Goal: Use online tool/utility: Utilize a website feature to perform a specific function

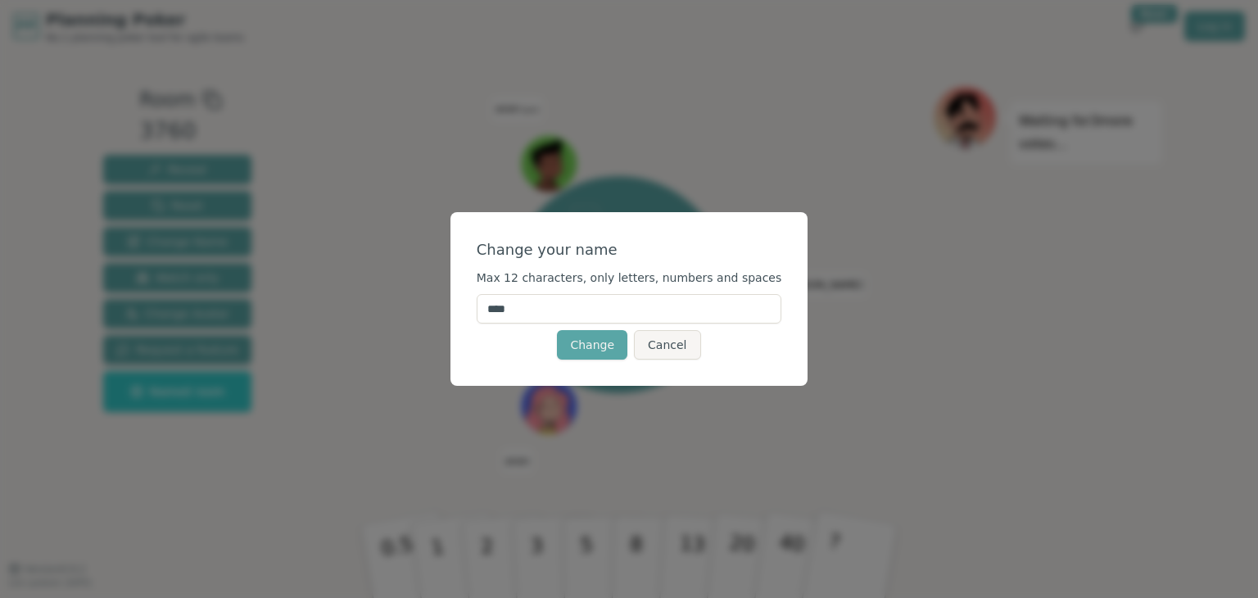
click at [569, 315] on input "****" at bounding box center [630, 308] width 306 height 29
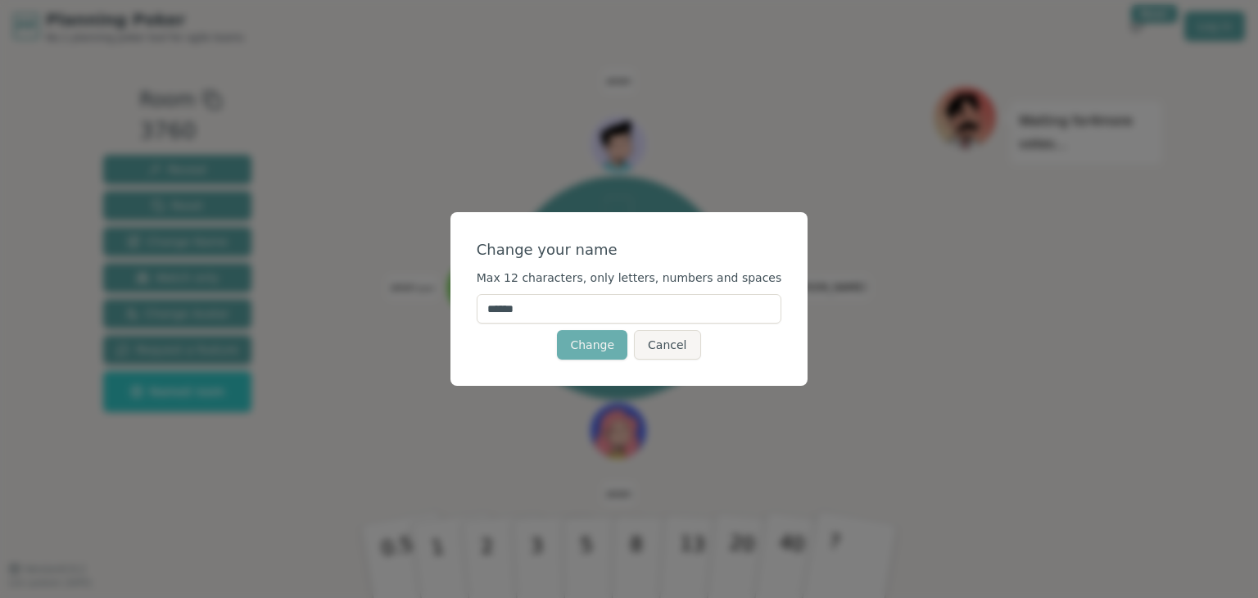
type input "******"
click at [588, 347] on button "Change" at bounding box center [592, 344] width 70 height 29
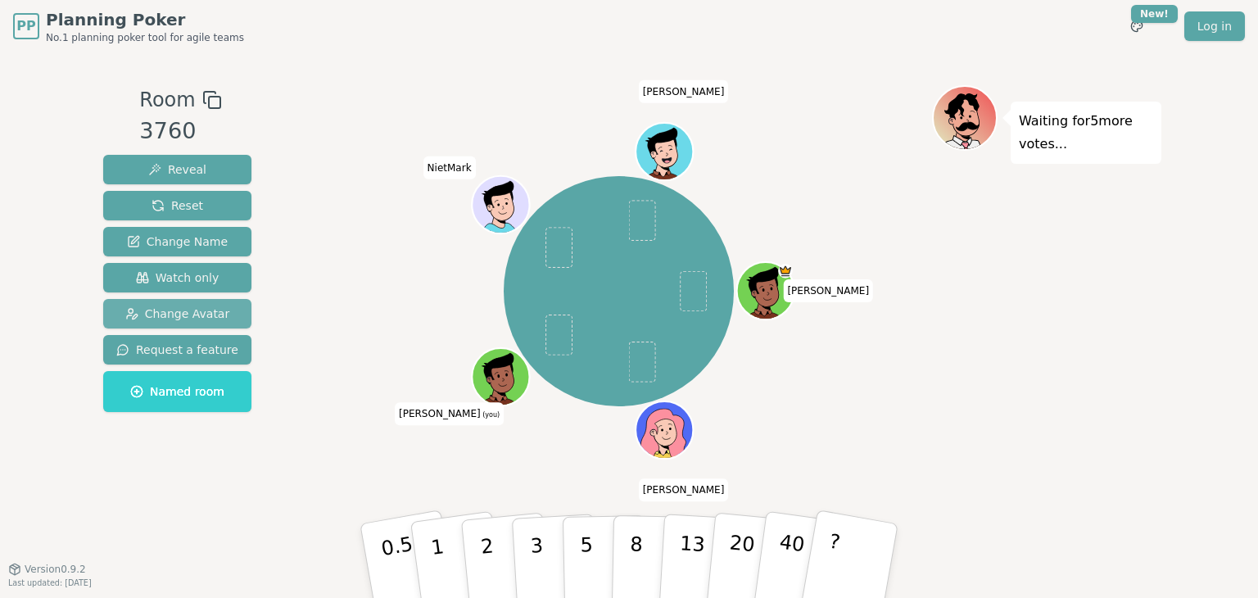
click at [154, 318] on span "Change Avatar" at bounding box center [177, 314] width 105 height 16
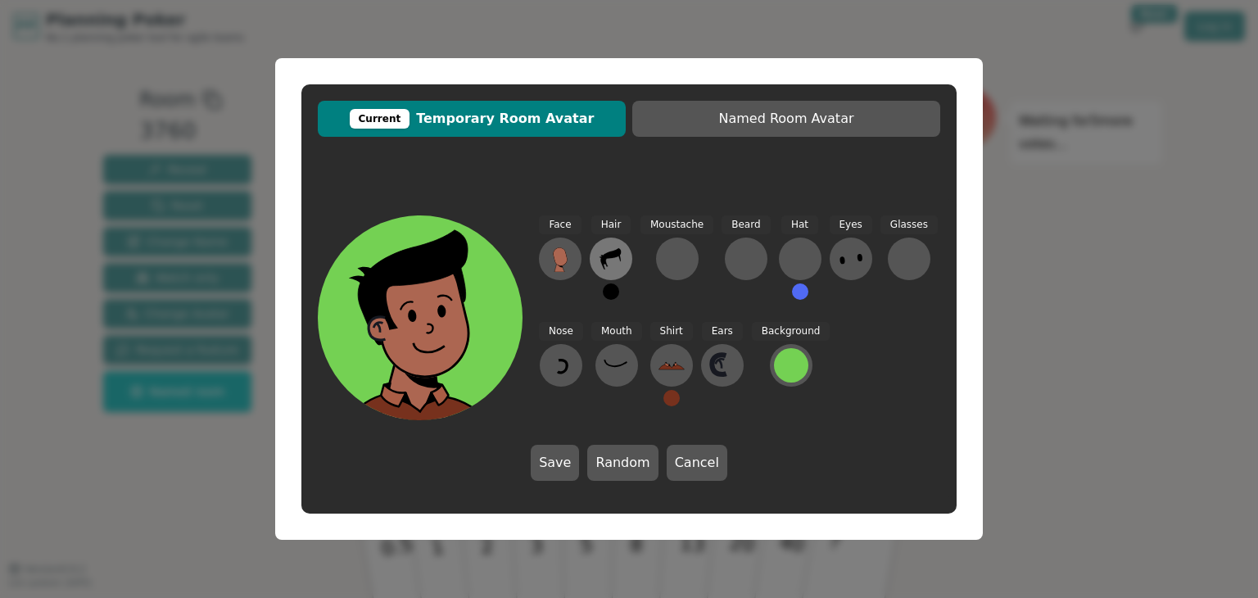
click at [606, 258] on icon at bounding box center [611, 259] width 26 height 26
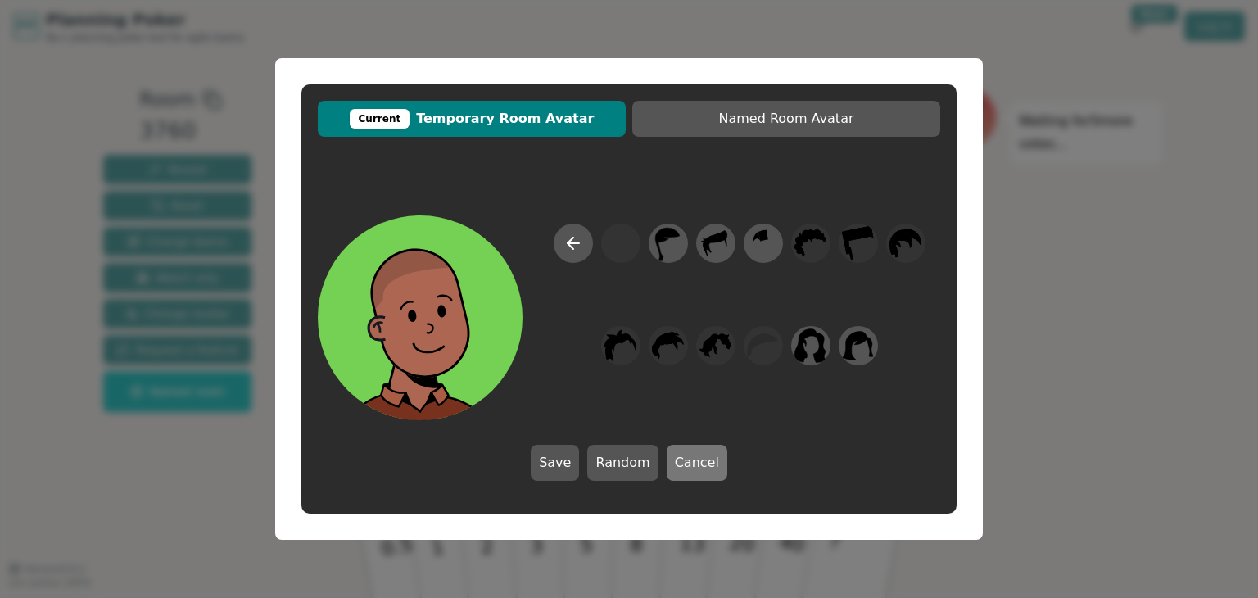
click at [689, 461] on button "Cancel" at bounding box center [697, 463] width 61 height 36
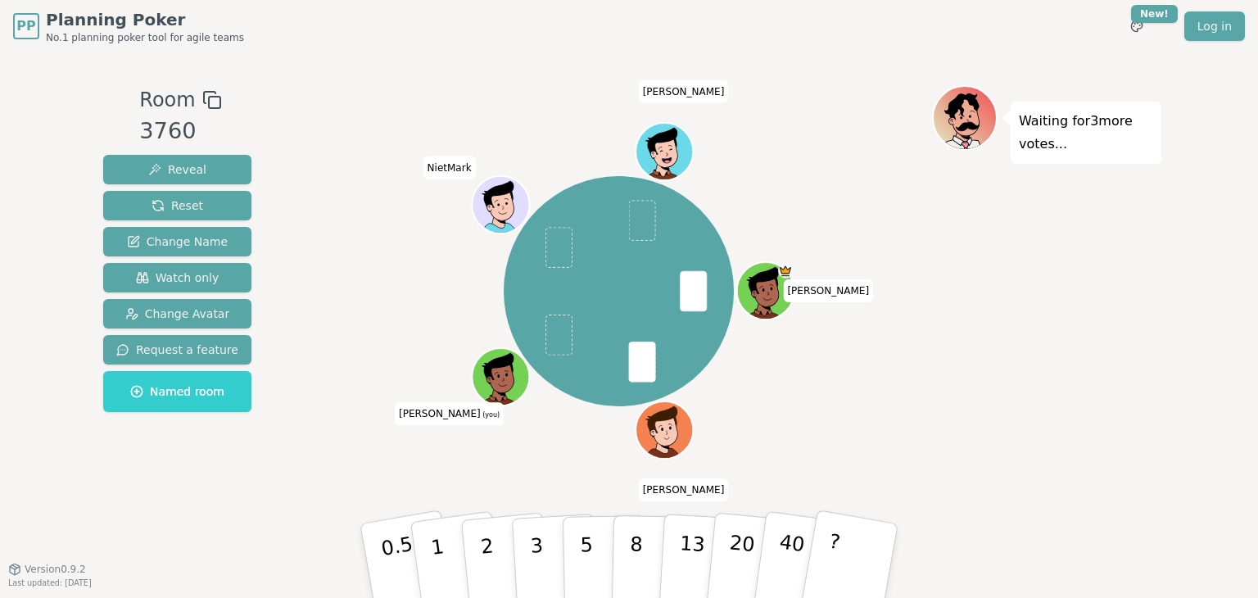
click at [374, 270] on div "[PERSON_NAME] [PERSON_NAME] (you) [PERSON_NAME]" at bounding box center [619, 291] width 627 height 353
click at [543, 540] on button "3" at bounding box center [555, 561] width 89 height 128
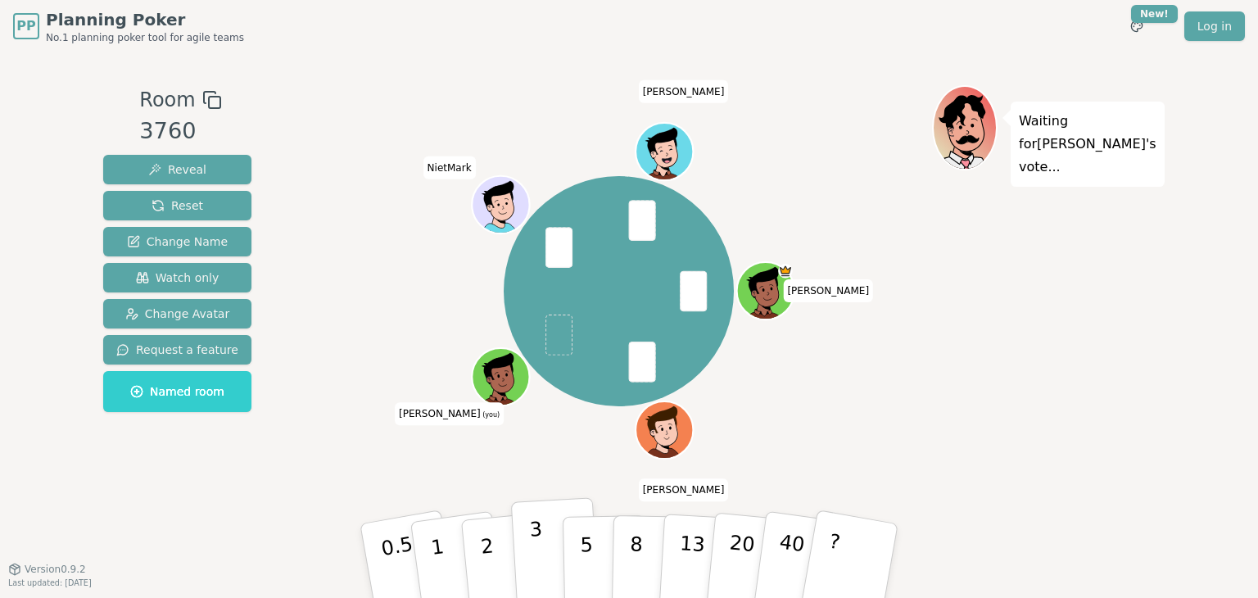
click at [543, 556] on button "3" at bounding box center [555, 561] width 89 height 128
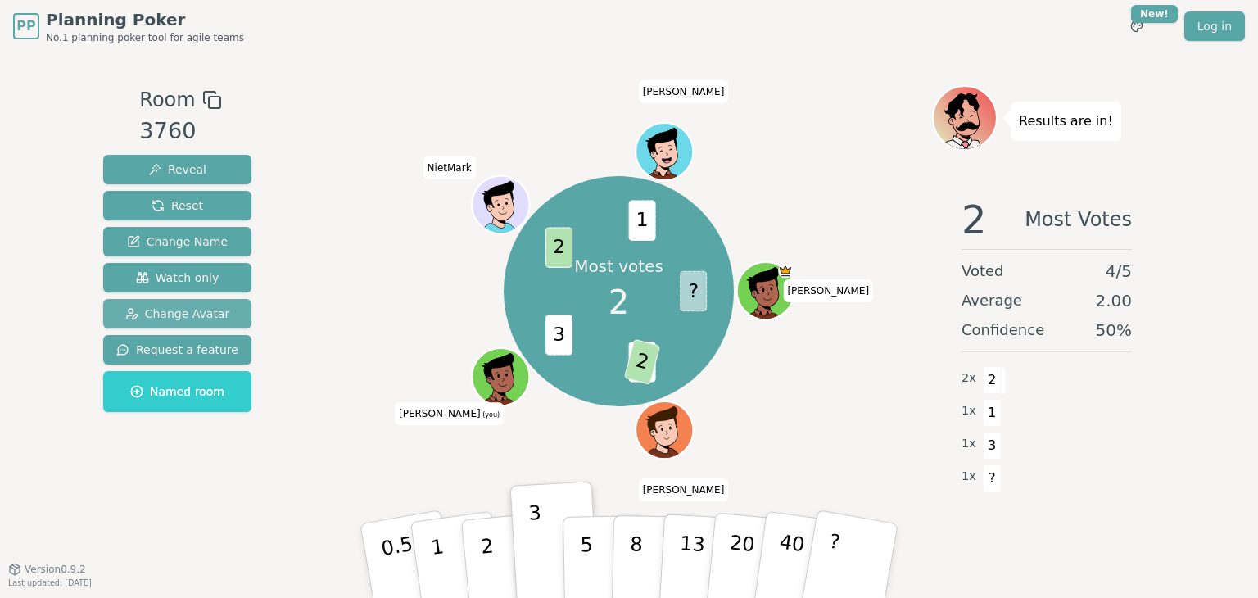
click at [187, 308] on span "Change Avatar" at bounding box center [177, 314] width 105 height 16
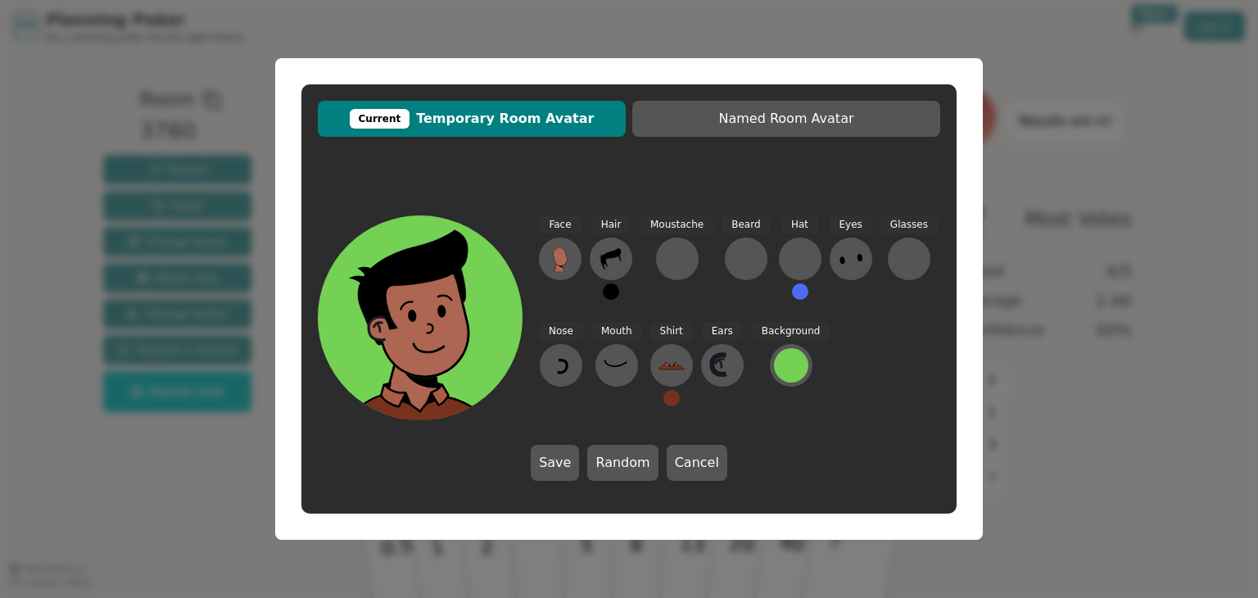
click at [609, 298] on button at bounding box center [611, 291] width 16 height 16
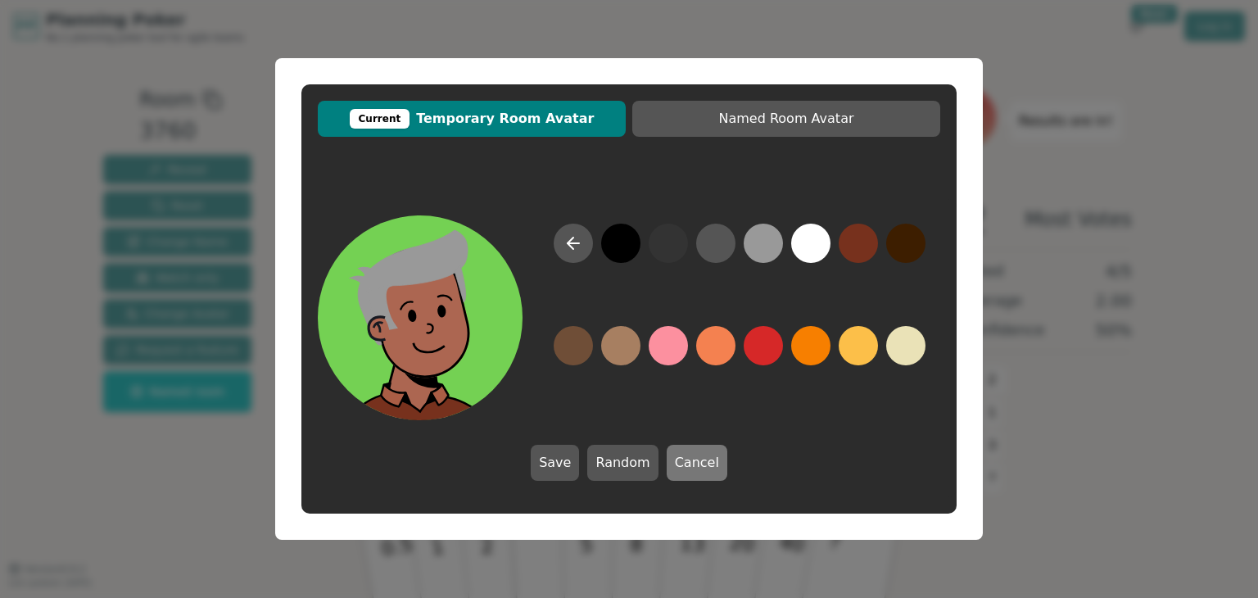
click at [679, 471] on button "Cancel" at bounding box center [697, 463] width 61 height 36
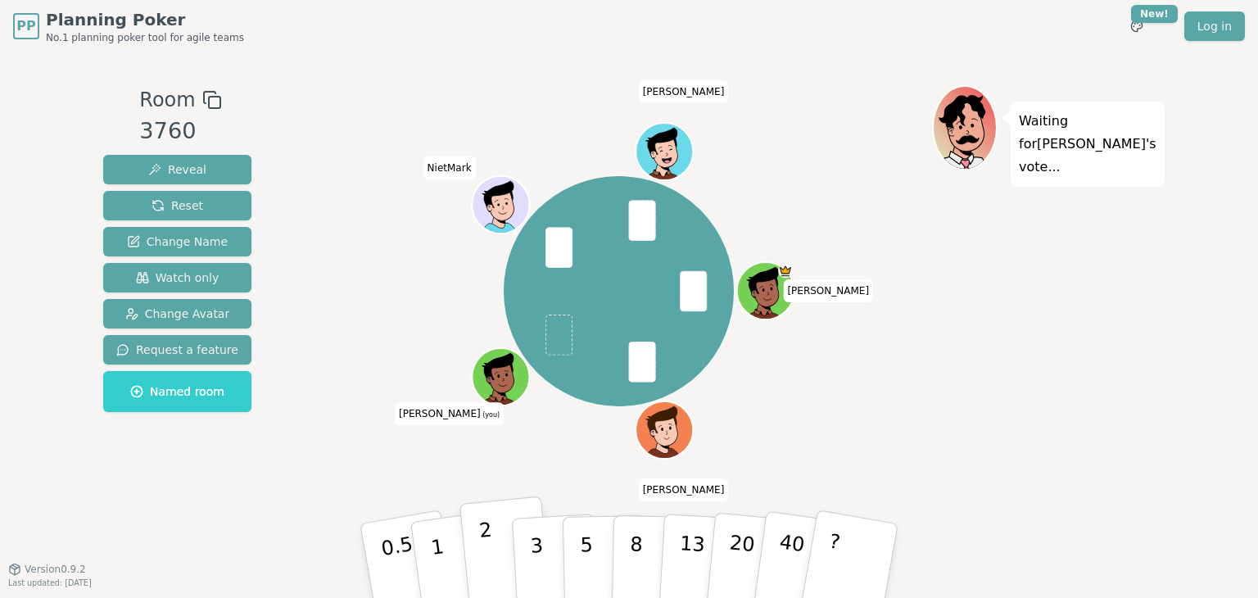
click at [504, 558] on button "2" at bounding box center [506, 561] width 93 height 130
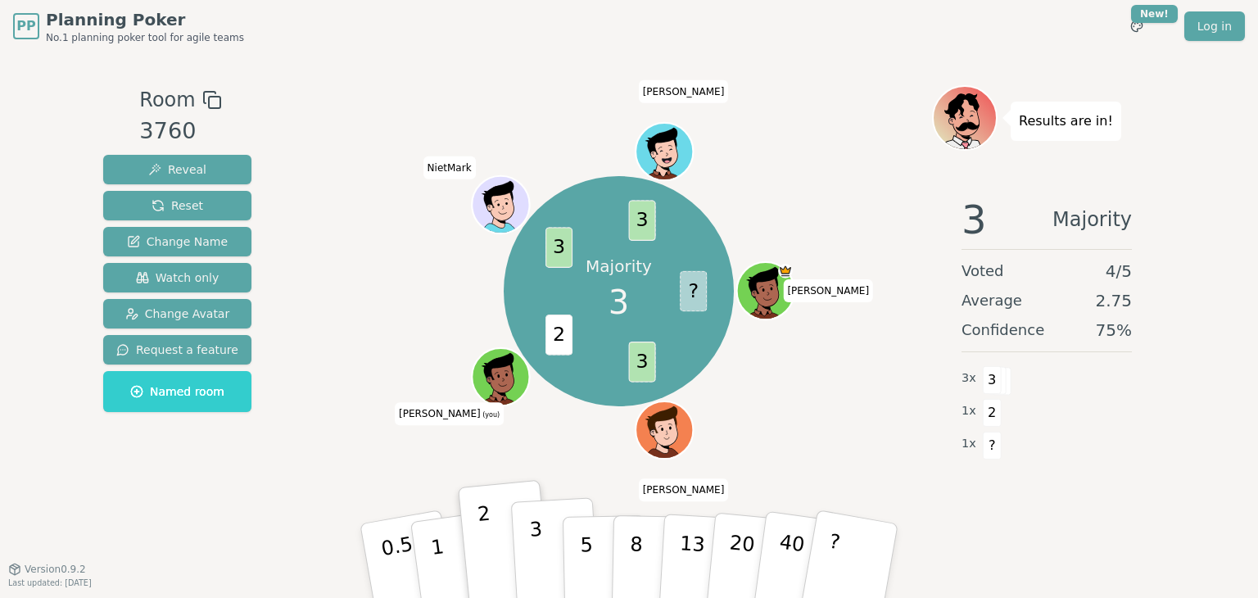
click at [546, 551] on button "3" at bounding box center [555, 561] width 89 height 128
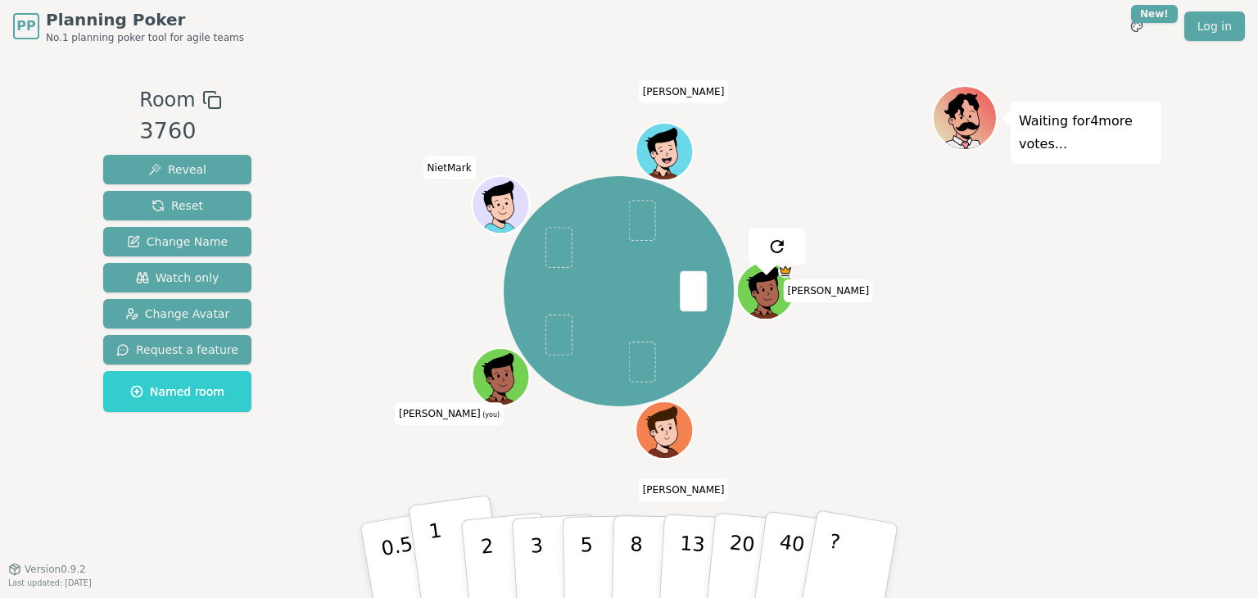
click at [434, 570] on p "1" at bounding box center [440, 563] width 25 height 89
click at [492, 550] on button "2" at bounding box center [506, 561] width 93 height 130
click at [544, 554] on button "3" at bounding box center [555, 561] width 89 height 128
click at [545, 546] on button "3" at bounding box center [555, 561] width 89 height 128
click at [477, 550] on button "2" at bounding box center [506, 561] width 93 height 130
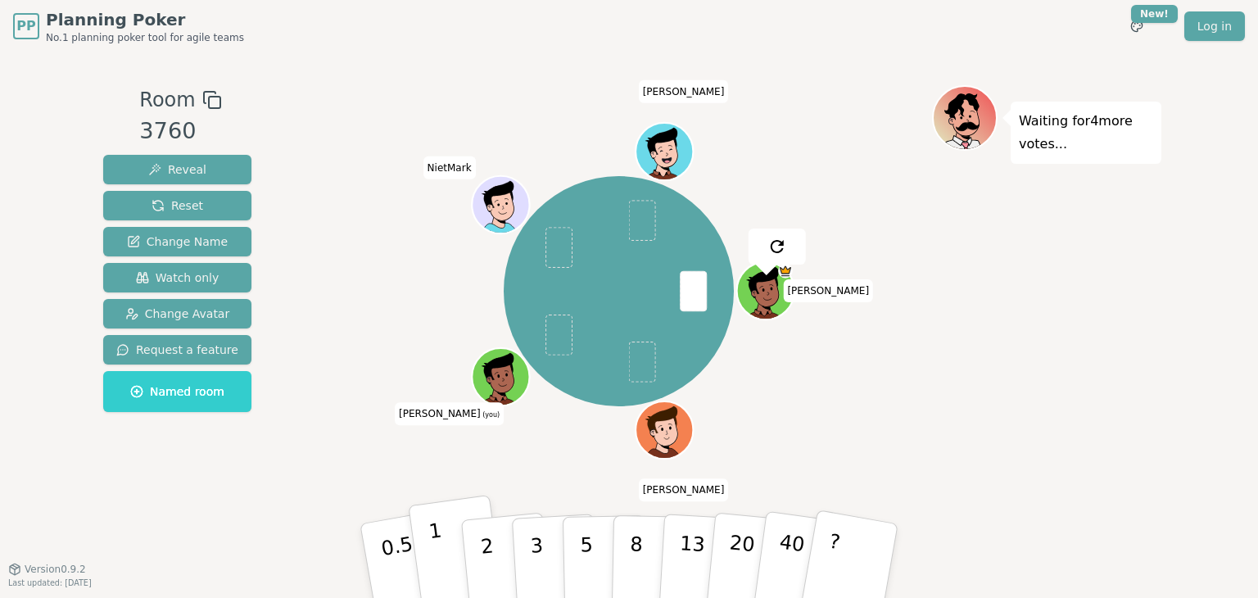
click at [447, 555] on button "1" at bounding box center [456, 561] width 97 height 133
